Goal: Transaction & Acquisition: Book appointment/travel/reservation

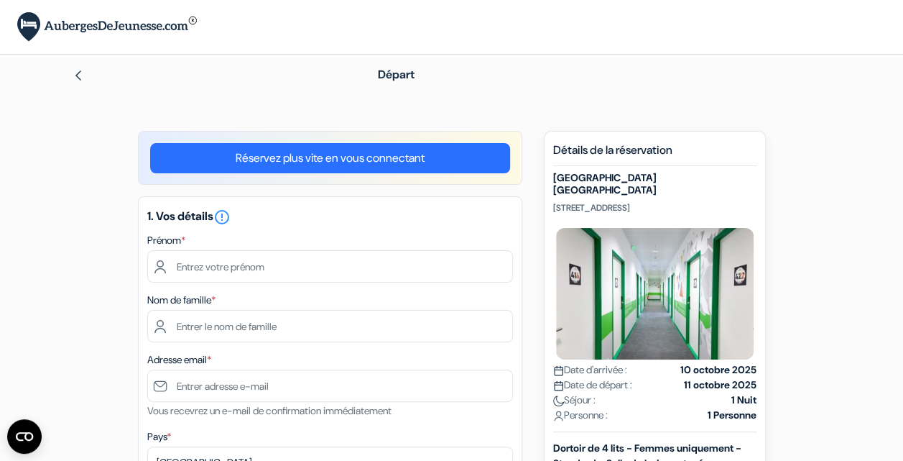
scroll to position [53, 0]
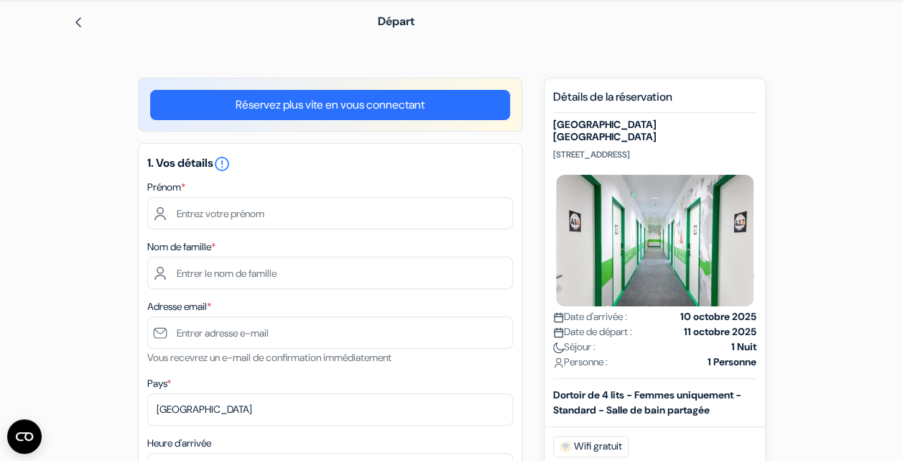
click at [362, 109] on link "Réservez plus vite en vous connectant" at bounding box center [330, 105] width 360 height 30
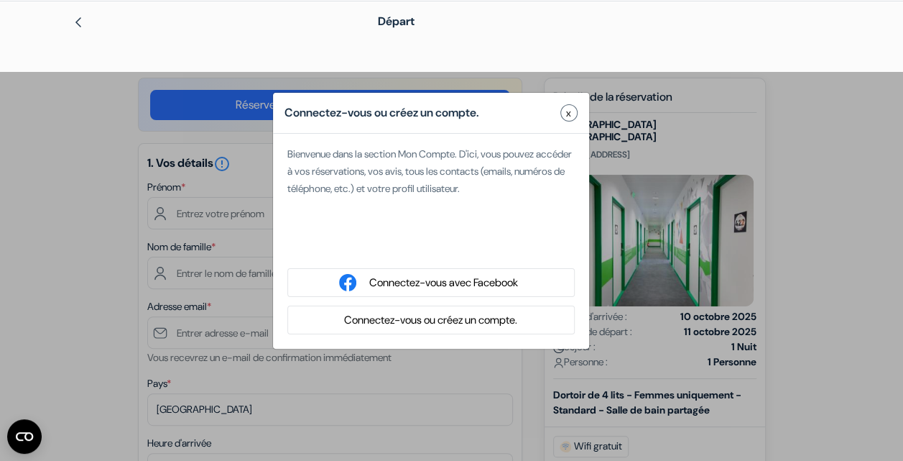
type input "[PERSON_NAME]"
type input "Caudie"
type input "[EMAIL_ADDRESS][DOMAIN_NAME]"
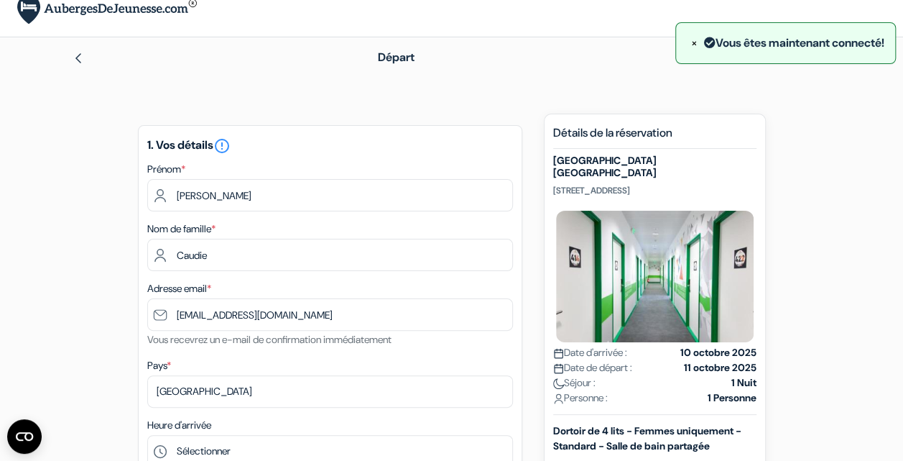
scroll to position [23, 0]
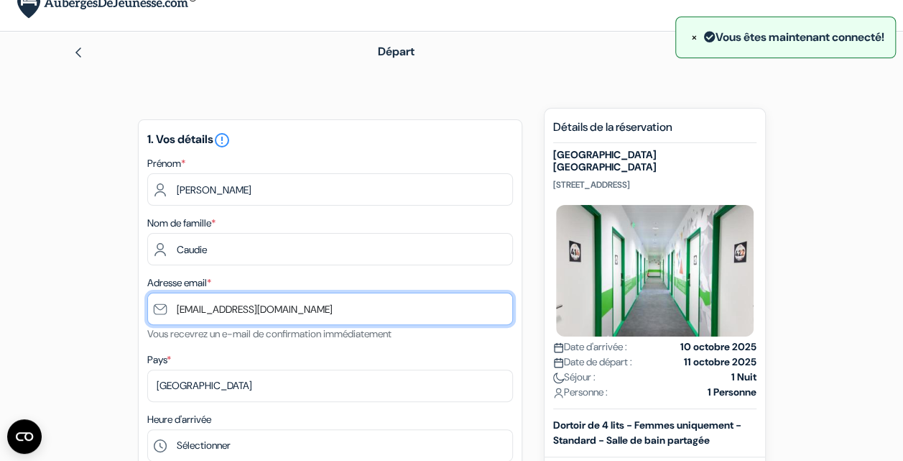
drag, startPoint x: 313, startPoint y: 315, endPoint x: 161, endPoint y: 303, distance: 152.9
click at [161, 303] on input "[EMAIL_ADDRESS][DOMAIN_NAME]" at bounding box center [330, 309] width 366 height 32
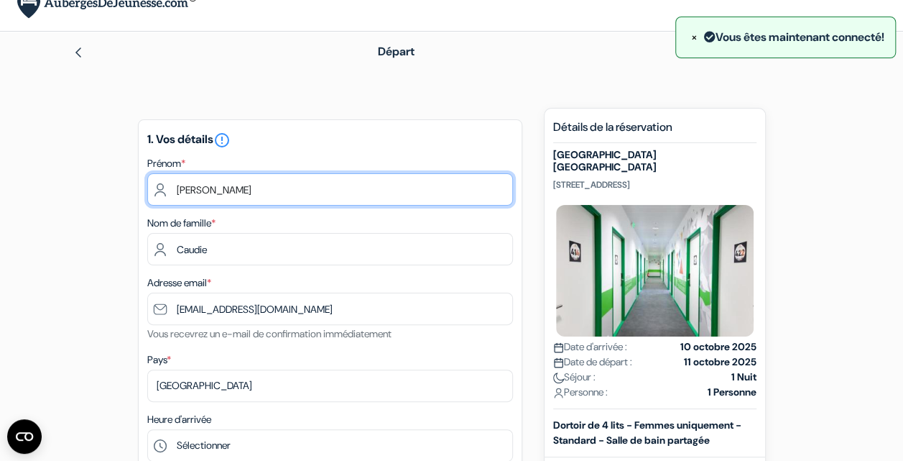
click at [379, 201] on input "[PERSON_NAME]" at bounding box center [330, 189] width 366 height 32
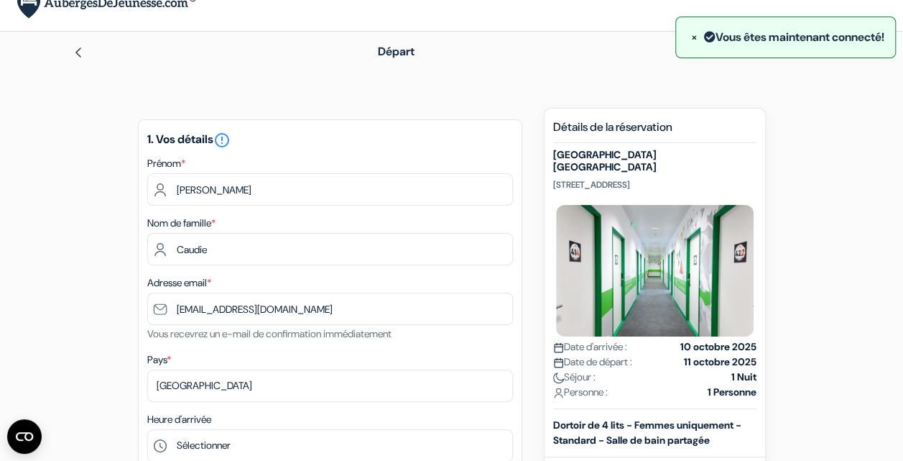
click at [304, 124] on div "1. Vos détails error_outline Prénom * [PERSON_NAME] Nom de famille * Caudie Adr…" at bounding box center [330, 367] width 385 height 497
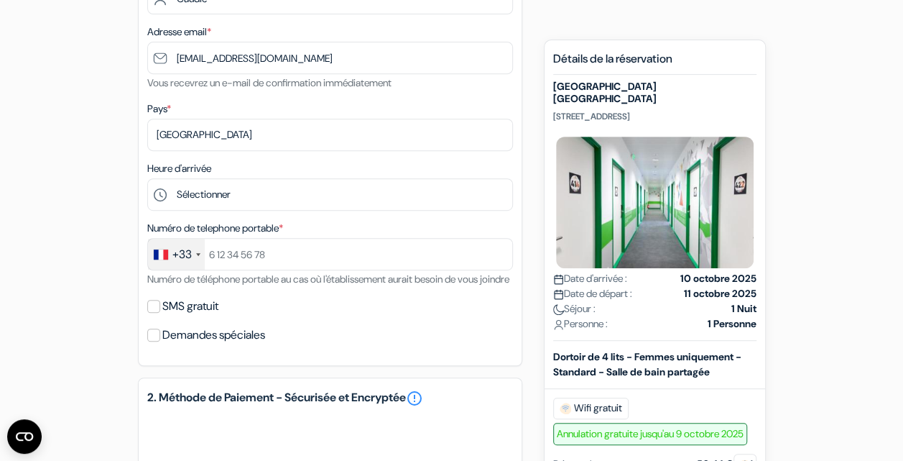
scroll to position [275, 0]
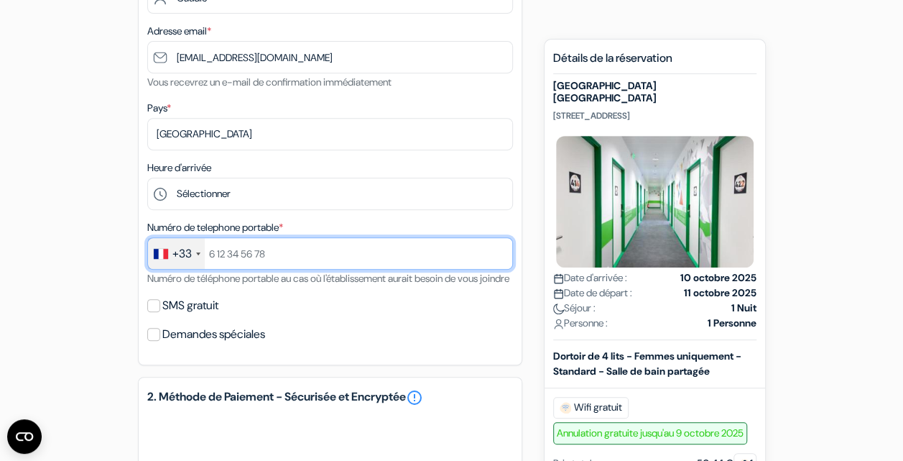
click at [282, 241] on input "text" at bounding box center [330, 253] width 366 height 32
type input "0781701900"
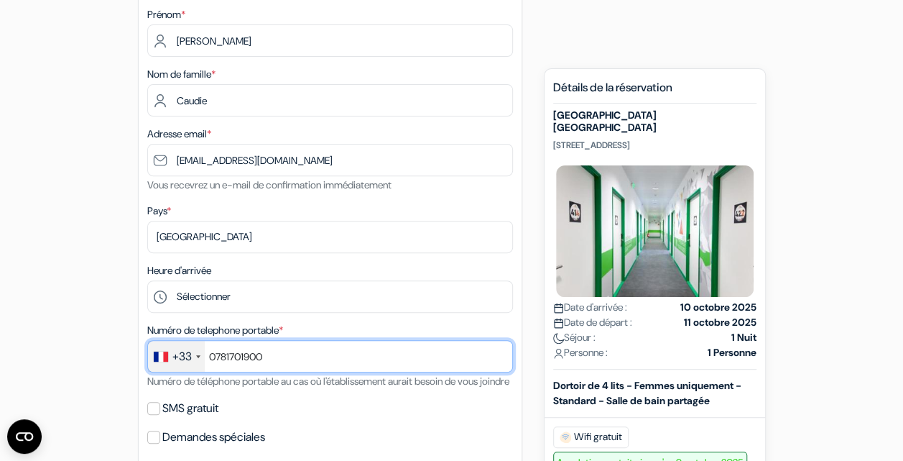
scroll to position [171, 0]
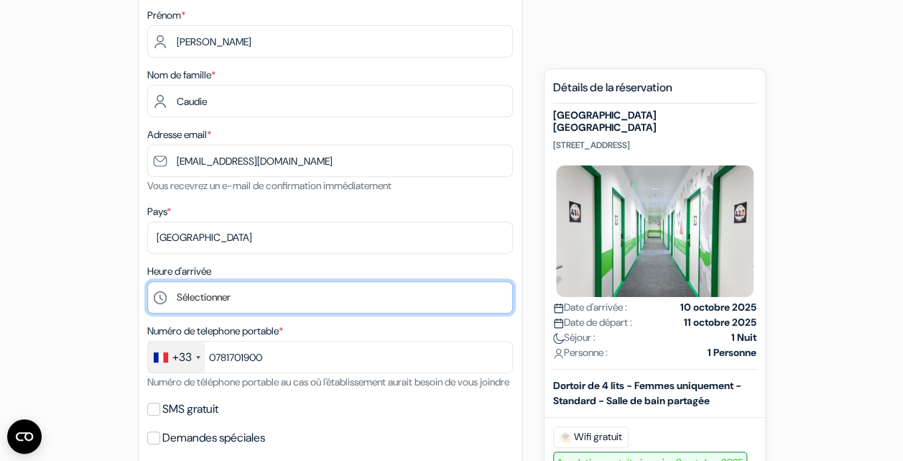
click at [283, 298] on select "Sélectionner 1:00 2:00 3:00 4:00 5:00 6:00 7:00 8:00 9:00 10:00 11:00 12:00 13:…" at bounding box center [330, 297] width 366 height 32
click at [309, 290] on select "Sélectionner 1:00 2:00 3:00 4:00 5:00 6:00 7:00 8:00 9:00 10:00 11:00 12:00 13:…" at bounding box center [330, 297] width 366 height 32
select select "18"
click at [147, 282] on select "Sélectionner 1:00 2:00 3:00 4:00 5:00 6:00 7:00 8:00 9:00 10:00 11:00 12:00 13:…" at bounding box center [330, 297] width 366 height 32
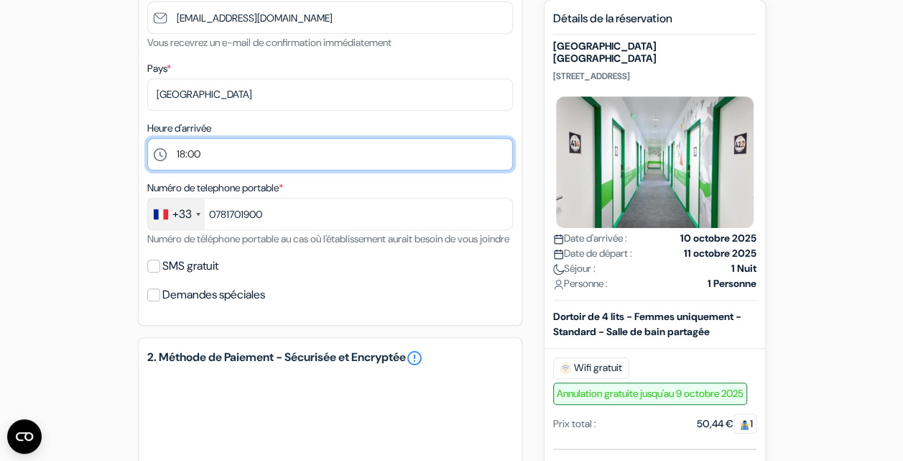
scroll to position [316, 0]
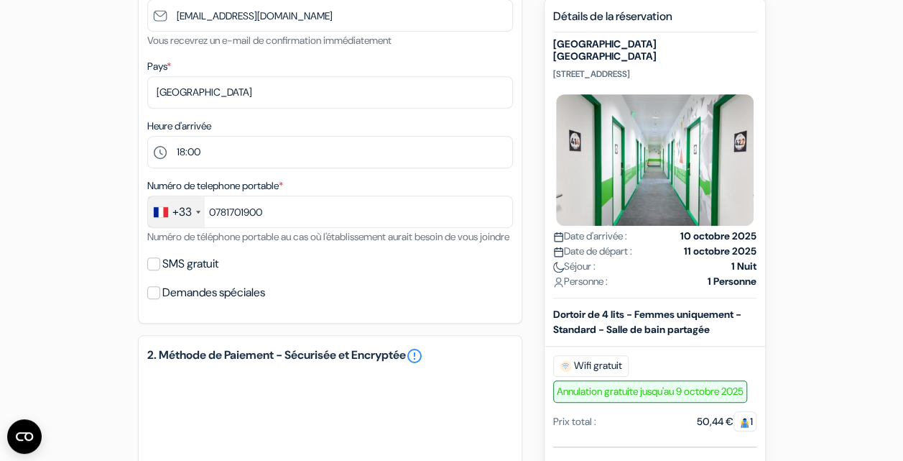
click at [157, 274] on div "SMS gratuit" at bounding box center [330, 264] width 366 height 20
click at [152, 270] on input "SMS gratuit" at bounding box center [153, 263] width 13 height 13
checkbox input "true"
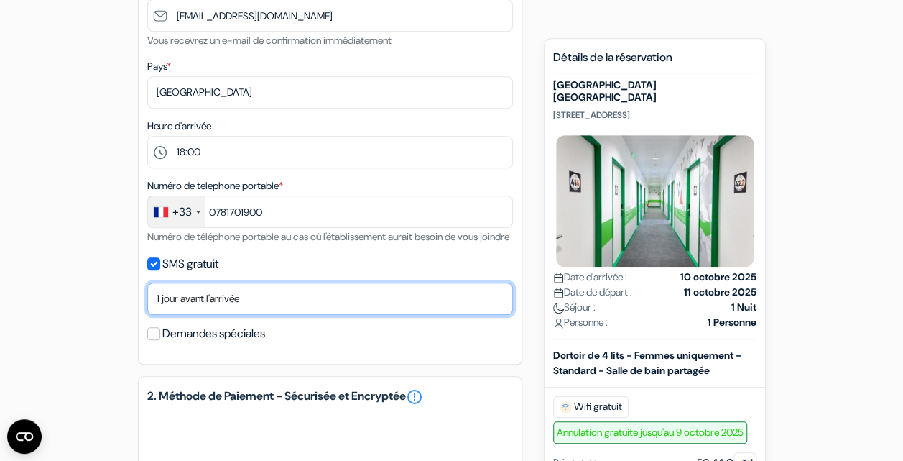
click at [208, 315] on select "Non merci Maintenant Le jour de votre arrivée 1 jour avant l'arrivée 2 jours av…" at bounding box center [330, 298] width 366 height 32
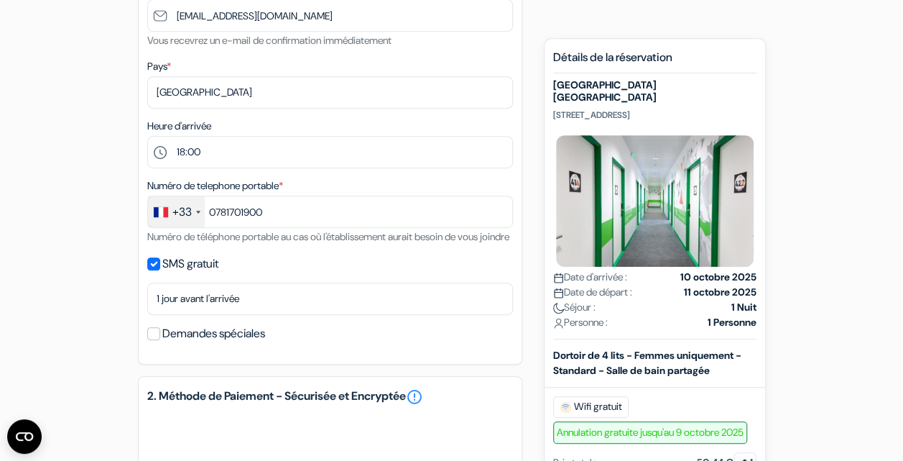
click at [86, 282] on div "add_box [GEOGRAPHIC_DATA] [STREET_ADDRESS] done done" at bounding box center [451, 333] width 819 height 1036
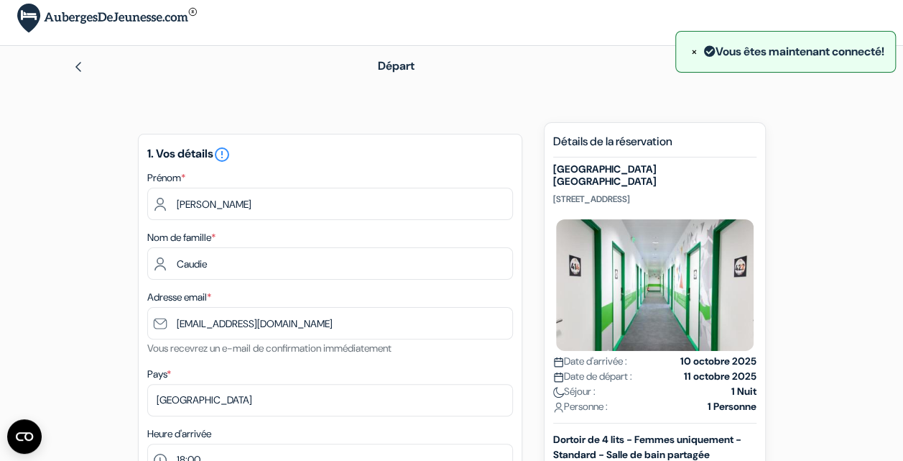
scroll to position [0, 0]
